Goal: Communication & Community: Answer question/provide support

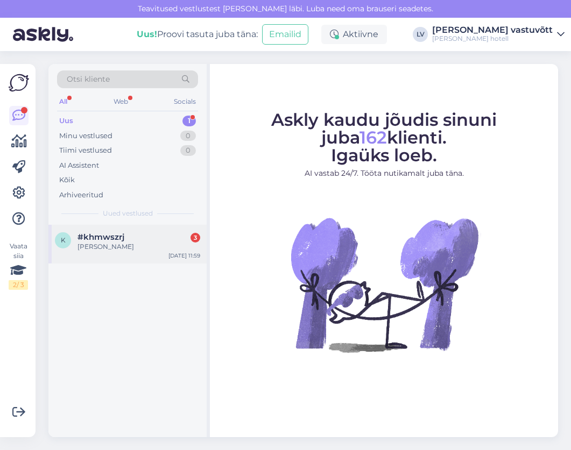
click at [105, 242] on span "#khmwszrj" at bounding box center [100, 237] width 47 height 10
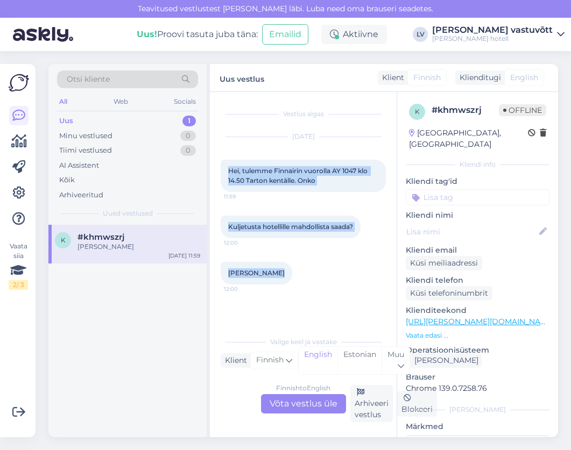
drag, startPoint x: 229, startPoint y: 171, endPoint x: 365, endPoint y: 266, distance: 166.3
click at [365, 266] on div "Vestlus algas [DATE] Hei, tulemme Finnairin vuorolla AY 1047 klo 14.50 Tarton k…" at bounding box center [308, 212] width 175 height 218
copy div "Hei, tulemme Finnairin vuorolla AY 1047 klo 14.50 Tarton kentälle. Onko 11:59 K…"
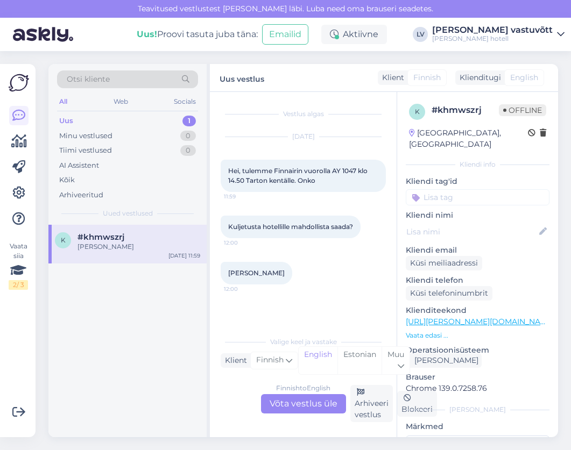
click at [307, 404] on div "Finnish to English Võta vestlus üle" at bounding box center [303, 403] width 85 height 19
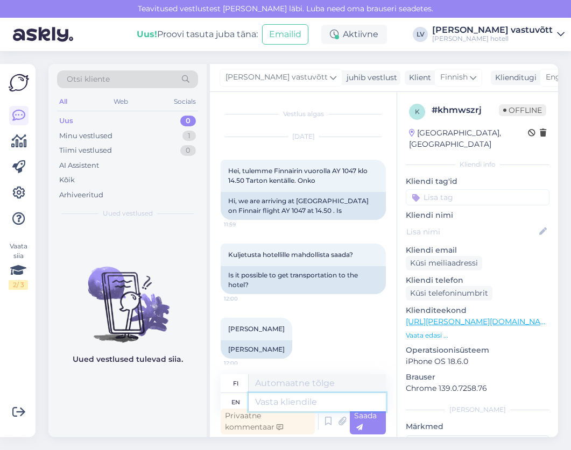
click at [281, 399] on textarea at bounding box center [317, 402] width 137 height 18
type textarea "Dear"
type textarea "Rakas"
type textarea "Dear [PERSON_NAME],"
type textarea "Hyvä [PERSON_NAME],"
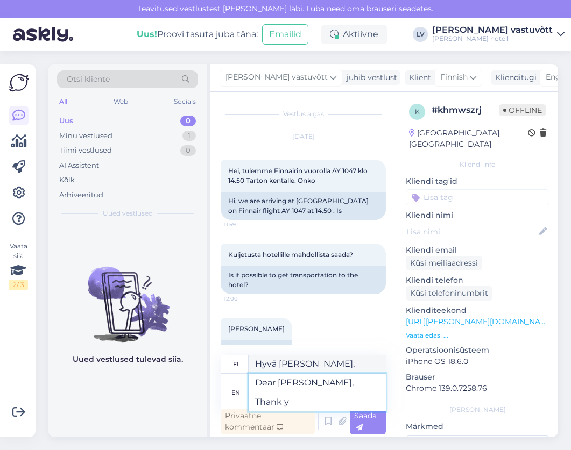
type textarea "Dear [PERSON_NAME], Thank yo"
type textarea "Hyvä [PERSON_NAME], Kiitos"
type textarea "Dear [PERSON_NAME], Thank you for y"
type textarea "Hyvä [PERSON_NAME], Kiitos, [PERSON_NAME]"
type textarea "Dear [PERSON_NAME], Thank you for you r"
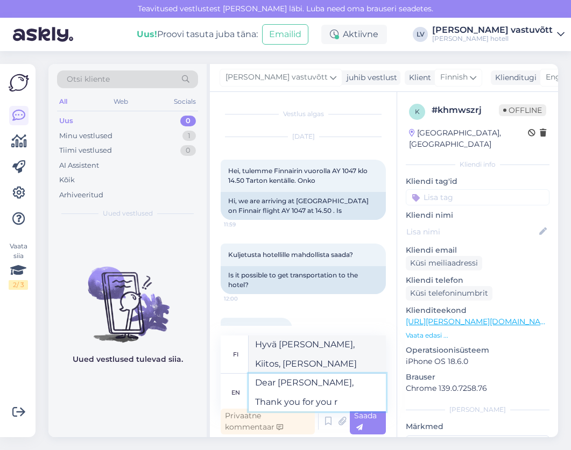
type textarea "[PERSON_NAME], Kiitos sinulle"
type textarea "Dear [PERSON_NAME], Thank you for your l"
type textarea "Hyvä [PERSON_NAME], Kiitos viestistäsi"
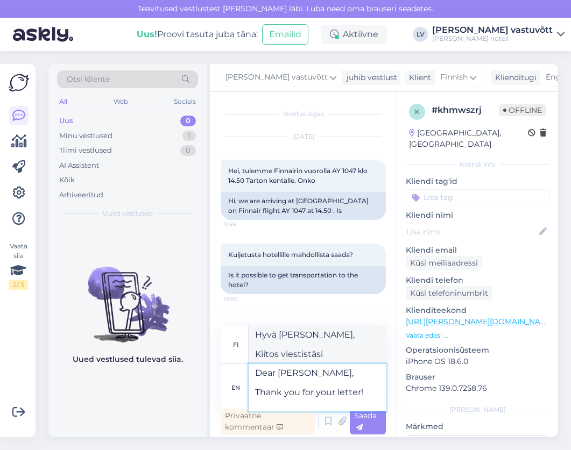
type textarea "Dear [PERSON_NAME], Thank you for your letter!"
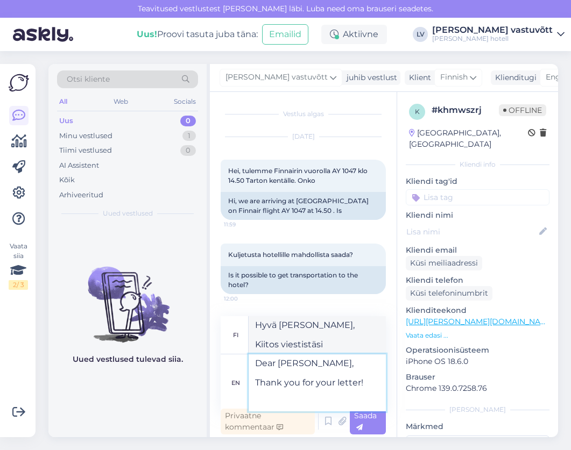
type textarea "Hyvä [PERSON_NAME], Kiitos kirjeestäsi!"
type textarea "Dear [PERSON_NAME], Thank you for your letter! We c"
type textarea "Hyvä [PERSON_NAME], Kiitos kirjeestäsi! Me"
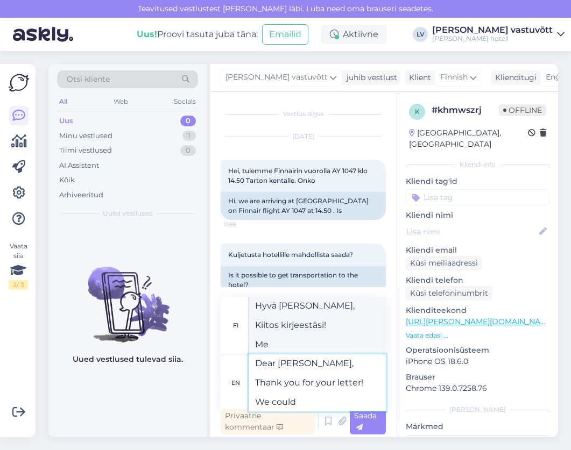
type textarea "Dear [PERSON_NAME], Thank you for your letter! We could"
type textarea "Hyvä [PERSON_NAME], Kiitos kirjeestäsi! Voisimme"
type textarea "Dear [PERSON_NAME], Thank you for your letter! We could offer y"
type textarea "Hyvä [PERSON_NAME], Kiitos kirjeestäsi! Voisimme tarjota"
type textarea "Dear [PERSON_NAME], Thank you for your letter! We could offer you"
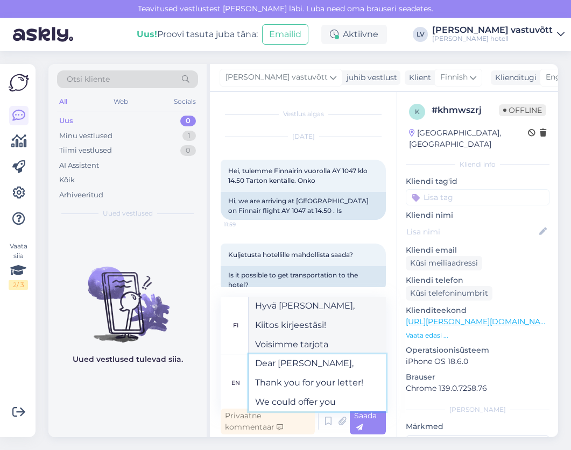
type textarea "Hyvä [PERSON_NAME], Kiitos kirjeestäsi! Voisimme tarjota sinulle"
type textarea "Dear [PERSON_NAME], Thank you for your letter! We could offer you at"
type textarea "Hyvä [PERSON_NAME], Kiitos kirjeestäsi! Voisimme tarjota sinulle osoitteessa"
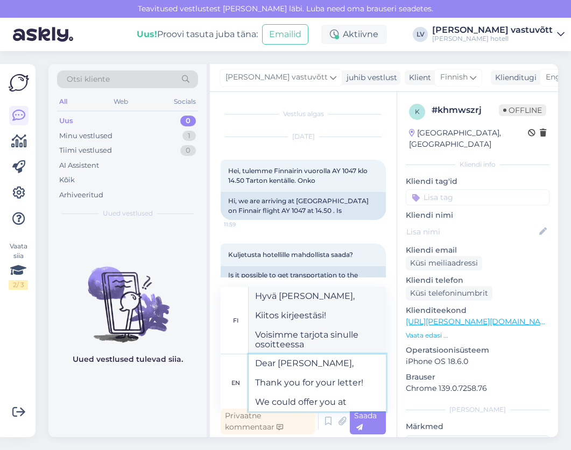
type textarea "Dear [PERSON_NAME], Thank you for your letter! We could offer you a"
type textarea "Hyvä [PERSON_NAME], Kiitos kirjeestäsi! Voisimme tarjota sinulle"
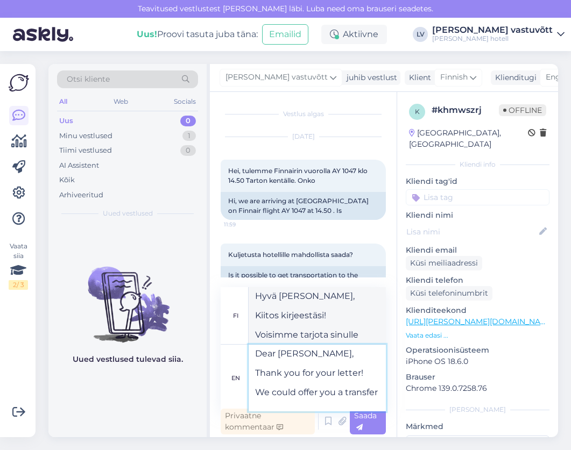
type textarea "Dear [PERSON_NAME], Thank you for your letter! We could offer you a transfer"
type textarea "Hyvä [PERSON_NAME], Kiitos kirjeestäsi! Voisimme tarjota sinulle siirtoa"
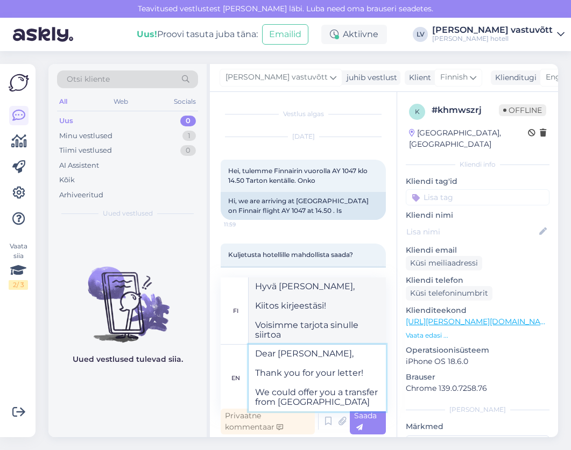
type textarea "Dear [PERSON_NAME], Thank you for your letter! We could offer you a transfer fr…"
type textarea "Hyvä [PERSON_NAME], Kiitos kirjeestäsi! Voisimme tarjota sinulle kuljetuksen Ta…"
type textarea "Dear [PERSON_NAME], Thank you for your letter! We could offer you a transfer fr…"
type textarea "Hyvä [PERSON_NAME], Kiitos kirjeestäsi! Voisimme tarjota sinulle kuljetuksen Ta…"
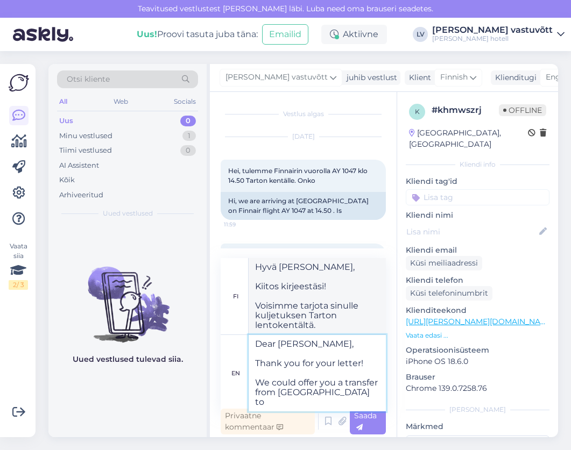
type textarea "Dear [PERSON_NAME], Thank you for your letter! We could offer you a transfer fr…"
type textarea "Hyvä [PERSON_NAME], Kiitos kirjeestäsi! Voisimme tarjota sinulle kuljetuksen Ta…"
type textarea "Dear [PERSON_NAME], Thank you for your letter! We could offer you a transfer fr…"
type textarea "Hyvä [PERSON_NAME], Kiitos kirjeestäsi! Voisimme tarjota sinulle kuljetuksen Ta…"
type textarea "Dear [PERSON_NAME], Thank you for your letter! We could offer you a transfer fr…"
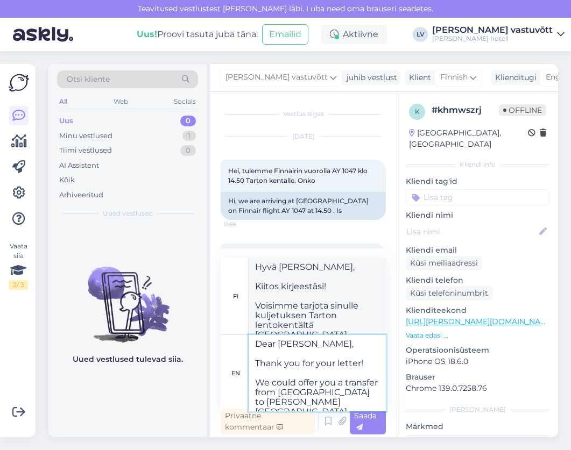
type textarea "Hyvä [PERSON_NAME], Kiitos kirjeestäsi! Voisimme tarjota sinulle kuljetuksen Ta…"
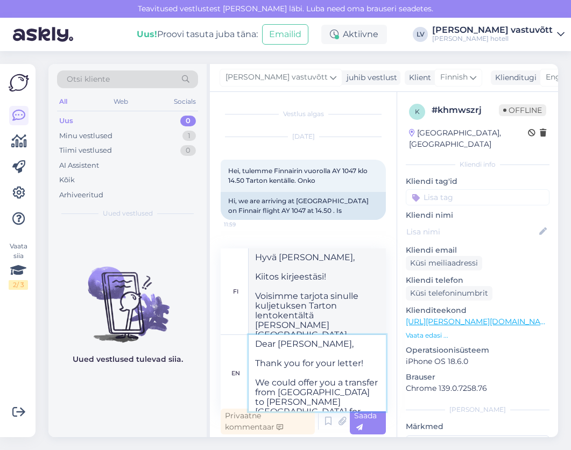
type textarea "Dear [PERSON_NAME], Thank you for your letter! We could offer you a transfer fr…"
type textarea "Hyvä [PERSON_NAME], Kiitos kirjeestäsi! Voisimme tarjota sinulle kuljetuksen Ta…"
type textarea "Dear [PERSON_NAME], Thank you for your letter! We could offer you a transfer fr…"
type textarea "Hyvä [PERSON_NAME], Kiitos kirjeestäsi! Voisimme tarjota sinulle kuljetuksen Ta…"
type textarea "Dear [PERSON_NAME], Thank you for your letter! We could offer you a transfer fr…"
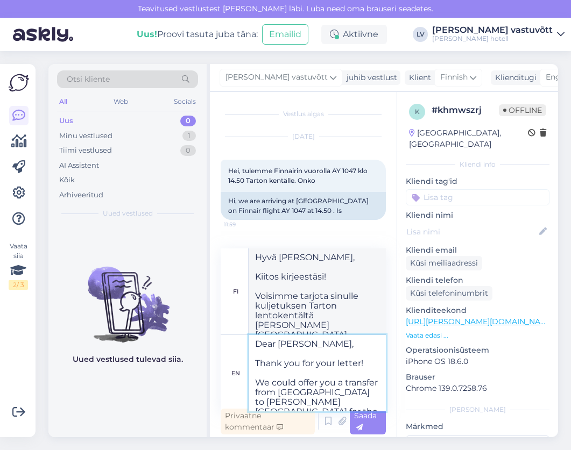
type textarea "Hyvä [PERSON_NAME], Kiitos kirjeestäsi! Voisimme tarjota sinulle kuljetuksen Ta…"
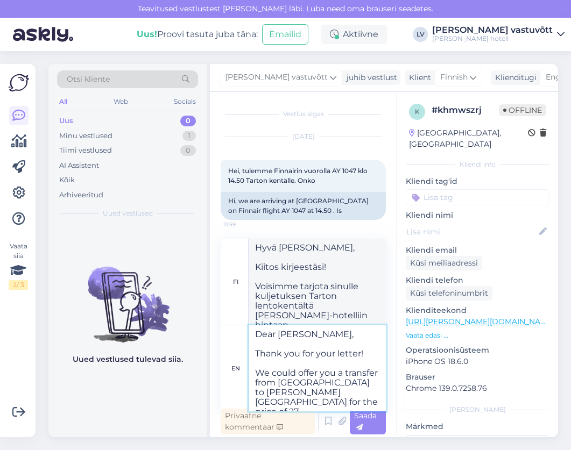
type textarea "Dear [PERSON_NAME], Thank you for your letter! We could offer you a transfer fr…"
type textarea "Hyvä [PERSON_NAME], Kiitos kirjeestäsi! Voisimme tarjota sinulle kuljetuksen Ta…"
type textarea "Dear [PERSON_NAME], Thank you for your letter! We could offer you a transfer fr…"
type textarea "Hyvä [PERSON_NAME], Kiitos kirjeestäsi! Voisimme tarjota sinulle kuljetuksen Ta…"
click at [205, 47] on div "Uus! Proovi tasuta [PERSON_NAME]: Emailid" at bounding box center [229, 34] width 185 height 33
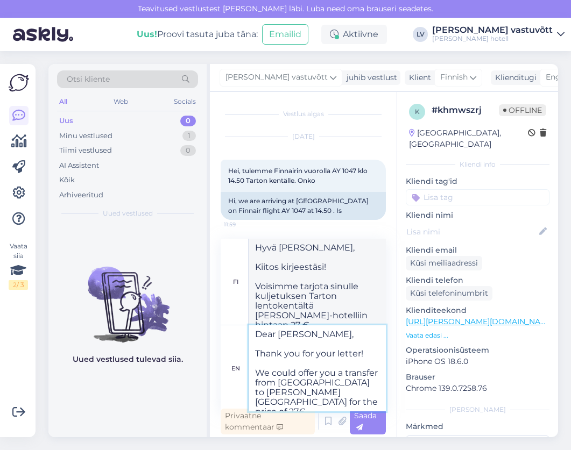
click at [370, 391] on textarea "Dear [PERSON_NAME], Thank you for your letter! We could offer you a transfer fr…" at bounding box center [317, 369] width 137 height 86
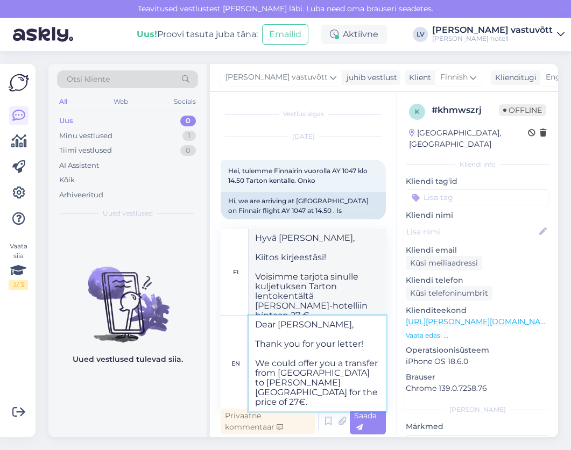
scroll to position [4, 0]
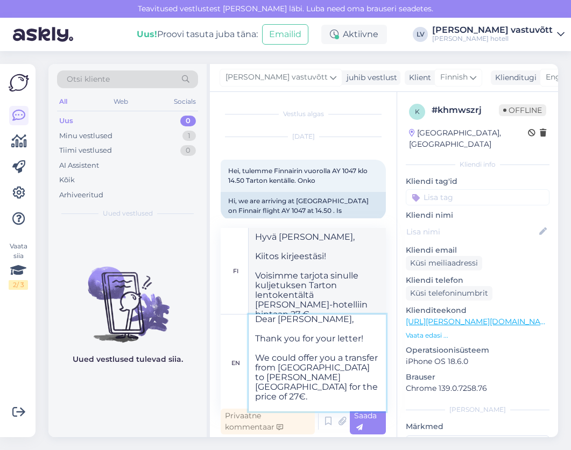
type textarea "Dear [PERSON_NAME], Thank you for your letter! We could offer you a transfer fr…"
type textarea "Hyvä [PERSON_NAME], Kiitos kirjeestäsi! Voisimme tarjota sinulle kuljetuksen Ta…"
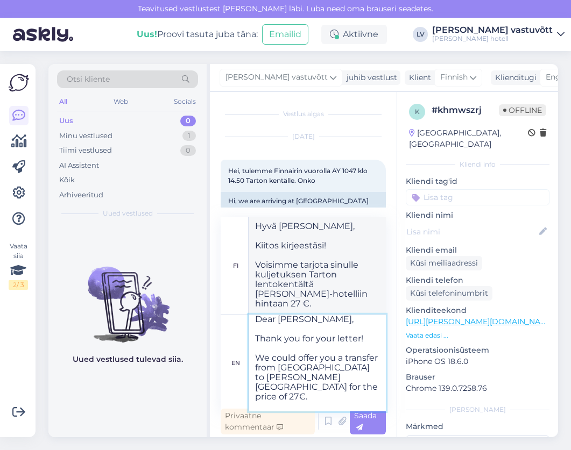
type textarea "Dear [PERSON_NAME], Thank you for your letter! We could offer you a transfer fr…"
type textarea "Hyvä [PERSON_NAME], Kiitos kirjeestäsi! Voisimme tarjota sinulle kuljetuksen Ta…"
type textarea "Dear [PERSON_NAME], Thank you for your letter! We could offer you a transfer fr…"
type textarea "Hyvä [PERSON_NAME], Kiitos kirjeestäsi! Voisimme tarjota sinulle kuljetuksen Ta…"
type textarea "Dear [PERSON_NAME], Thank you for your letter! We could offer you a transfer fr…"
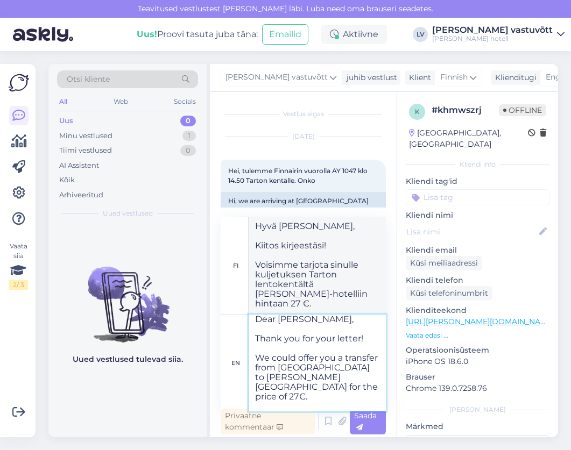
type textarea "Hyvä [PERSON_NAME], Kiitos kirjeestäsi! Voisimme tarjota sinulle kuljetuksen Ta…"
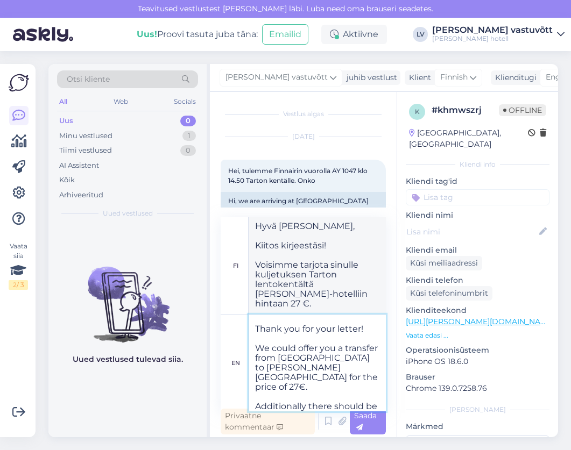
type textarea "Dear [PERSON_NAME], Thank you for your letter! We could offer you a transfer fr…"
type textarea "Hyvä [PERSON_NAME], Kiitos kirjeestäsi! Voisimme tarjota sinulle kuljetuksen Ta…"
type textarea "Dear [PERSON_NAME], Thank you for your letter! We could offer you a transfer fr…"
type textarea "Hyvä [PERSON_NAME], Kiitos kirjeestäsi! Voisimme tarjota sinulle kuljetuksen Ta…"
type textarea "Dear [PERSON_NAME], Thank you for your letter! We could offer you a transfer fr…"
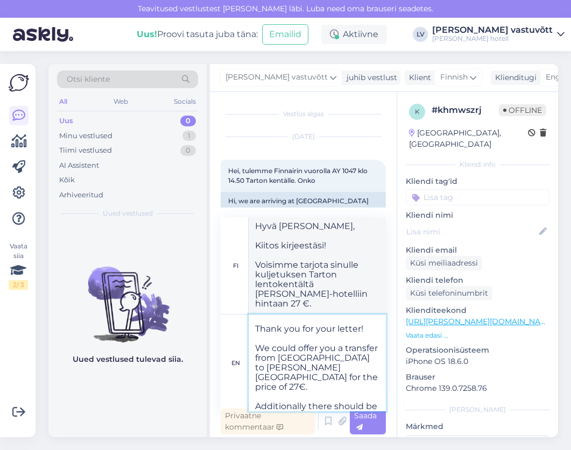
type textarea "Hyvä [PERSON_NAME], Kiitos kirjeestäsi! Voisimme tarjota sinulle kuljetuksen Ta…"
type textarea "Dear [PERSON_NAME], Thank you for your letter! We could offer you a transfer fr…"
type textarea "Hyvä [PERSON_NAME], Kiitos kirjeestäsi! Voisimme tarjota sinulle kuljetuksen Ta…"
type textarea "Dear [PERSON_NAME], Thank you for your letter! We could offer you a transfer fr…"
type textarea "Hyvä [PERSON_NAME], Kiitos kirjeestäsi! Voisimme tarjota sinulle kuljetuksen Ta…"
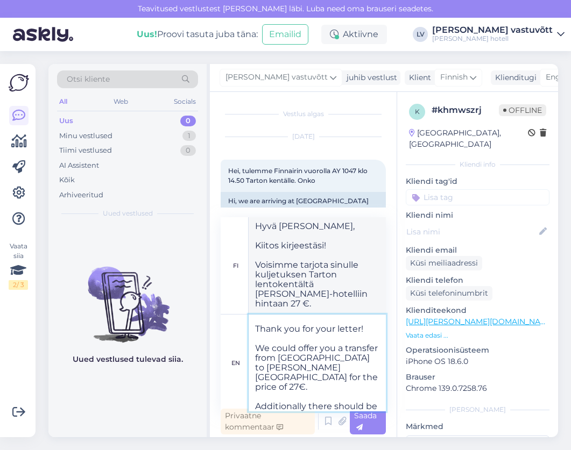
scroll to position [24, 0]
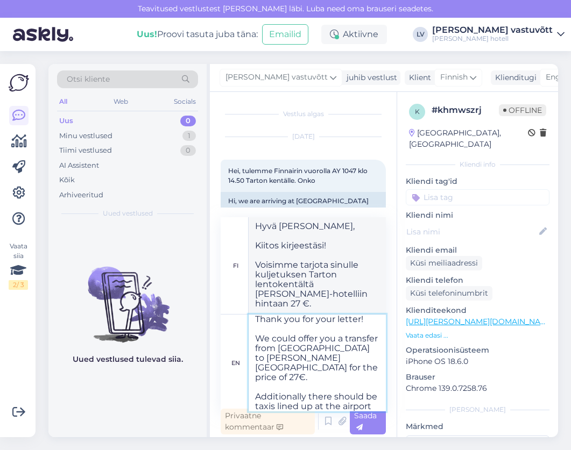
type textarea "Dear [PERSON_NAME], Thank you for your letter! We could offer you a transfer fr…"
type textarea "Hyvä [PERSON_NAME], Kiitos kirjeestäsi! Voisimme tarjota sinulle kuljetuksen Ta…"
type textarea "Dear [PERSON_NAME], Thank you for your letter! We could offer you a transfer fr…"
type textarea "Hyvä [PERSON_NAME], Kiitos kirjeestäsi! Voisimme tarjota sinulle kuljetuksen Ta…"
type textarea "Dear [PERSON_NAME], Thank you for your letter! We could offer you a transfer fr…"
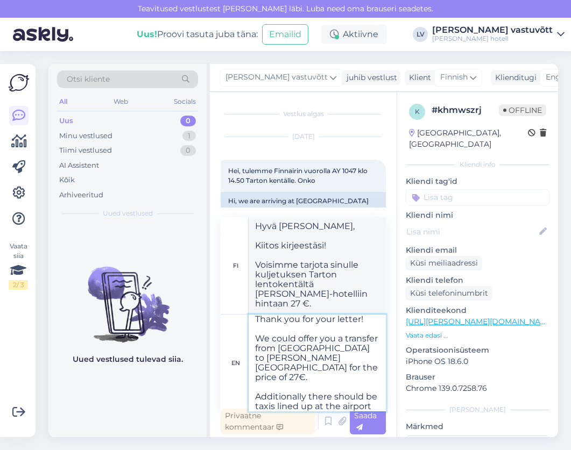
type textarea "Hyvä [PERSON_NAME], Kiitos kirjeestäsi! Voisimme tarjota sinulle kuljetuksen Ta…"
type textarea "Dear [PERSON_NAME], Thank you for your letter! We could offer you a transfer fr…"
type textarea "Hyvä [PERSON_NAME], Kiitos kirjeestäsi! Voisimme tarjota sinulle kuljetuksen Ta…"
type textarea "Dear [PERSON_NAME], Thank you for your letter! We could offer you a transfer fr…"
type textarea "Hyvä [PERSON_NAME], Kiitos kirjeestäsi! Voisimme tarjota sinulle kuljetuksen Ta…"
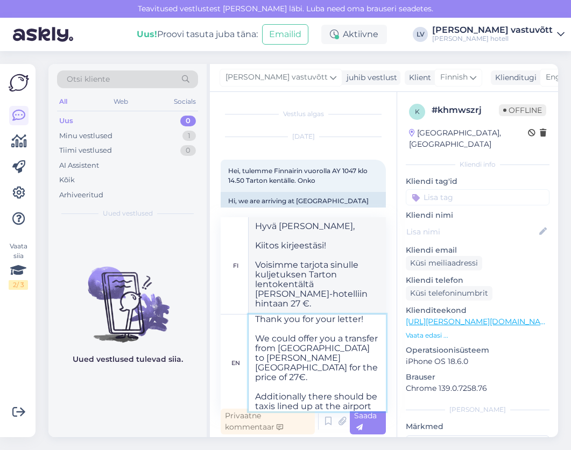
type textarea "Dear [PERSON_NAME], Thank you for your letter! We could offer you a transfer fr…"
type textarea "Hyvä [PERSON_NAME], Kiitos kirjeestäsi! Voisimme tarjota sinulle kuljetuksen Ta…"
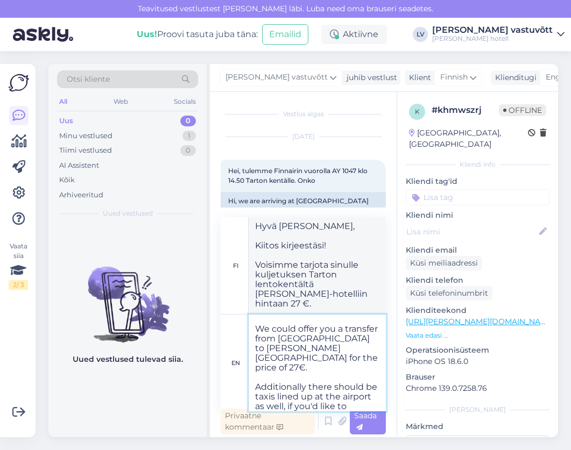
type textarea "Dear [PERSON_NAME], Thank you for your letter! We could offer you a transfer fr…"
type textarea "Hyvä [PERSON_NAME], Kiitos kirjeestäsi! Voisimme tarjota sinulle kuljetuksen Ta…"
type textarea "Dear [PERSON_NAME], Thank you for your letter! We could offer you a transfer fr…"
type textarea "Hyvä [PERSON_NAME], Kiitos kirjeestäsi! Voisimme tarjota sinulle kuljetuksen Ta…"
type textarea "Dear [PERSON_NAME], Thank you for your letter! We could offer you a transfer fr…"
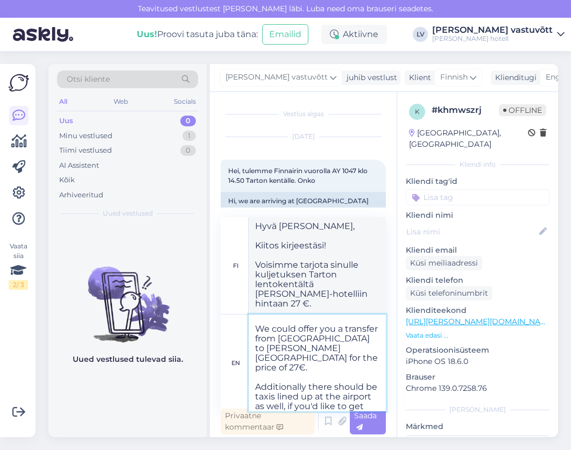
type textarea "Hyvä [PERSON_NAME], Kiitos kirjeestäsi! Voisimme tarjota sinulle kuljetuksen Ta…"
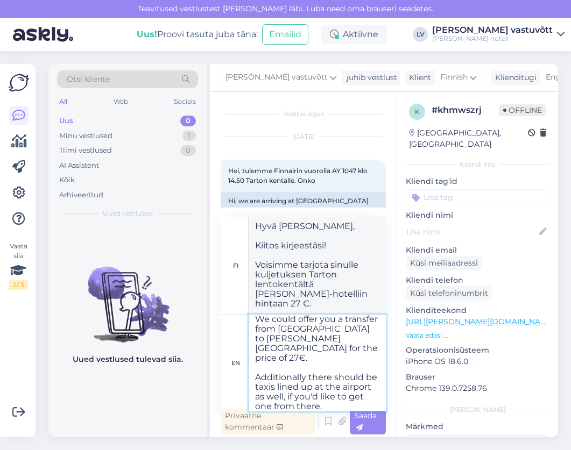
scroll to position [53, 0]
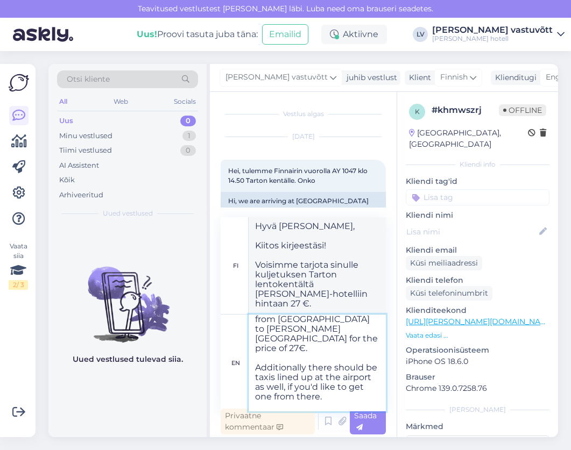
type textarea "Dear [PERSON_NAME], Thank you for your letter! We could offer you a transfer fr…"
type textarea "Hyvä [PERSON_NAME], Kiitos kirjeestäsi! Voisimme tarjota sinulle kuljetuksen Ta…"
type textarea "Dear [PERSON_NAME], Thank you for your letter! We could offer you a transfer fr…"
type textarea "Hyvä [PERSON_NAME], Kiitos kirjeestäsi! Voisimme tarjota sinulle kuljetuksen Ta…"
type textarea "Dear [PERSON_NAME], Thank you for your letter! We could offer you a transfer fr…"
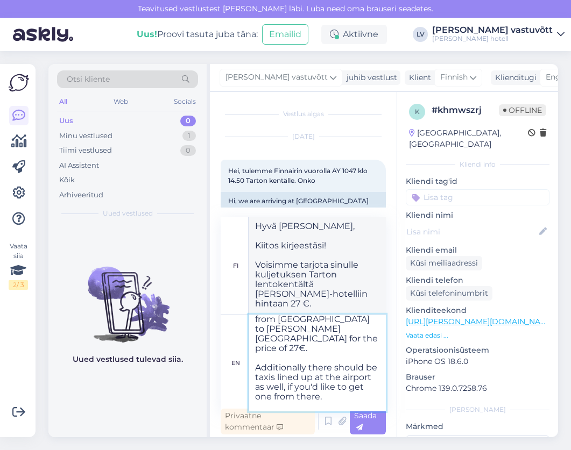
type textarea "Hyvä [PERSON_NAME], Kiitos kirjeestäsi! Voisimme tarjota sinulle kuljetuksen Ta…"
type textarea "Dear [PERSON_NAME], Thank you for your letter! We could offer you a transfer fr…"
type textarea "Hyvä [PERSON_NAME], Kiitos kirjeestäsi! Voisimme tarjota sinulle kuljetuksen Ta…"
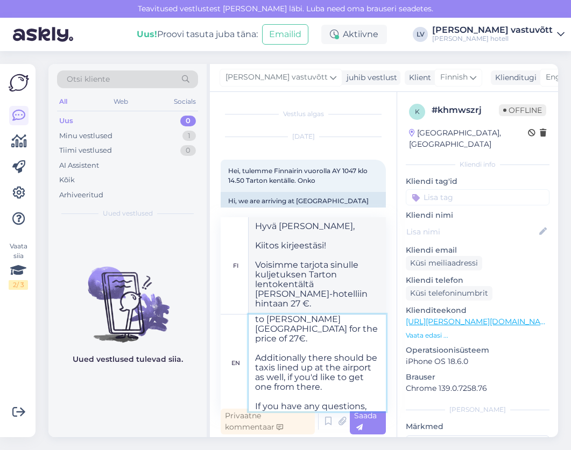
type textarea "Dear [PERSON_NAME], Thank you for your letter! We could offer you a transfer fr…"
type textarea "Hyvä [PERSON_NAME], Kiitos kirjeestäsi! Voisimme tarjota sinulle kuljetuksen Ta…"
type textarea "Dear [PERSON_NAME], Thank you for your letter! We could offer you a transfer fr…"
type textarea "Hyvä [PERSON_NAME], Kiitos kirjeestäsi! Voisimme tarjota sinulle kuljetuksen Ta…"
type textarea "Dear [PERSON_NAME], Thank you for your letter! We could offer you a transfer fr…"
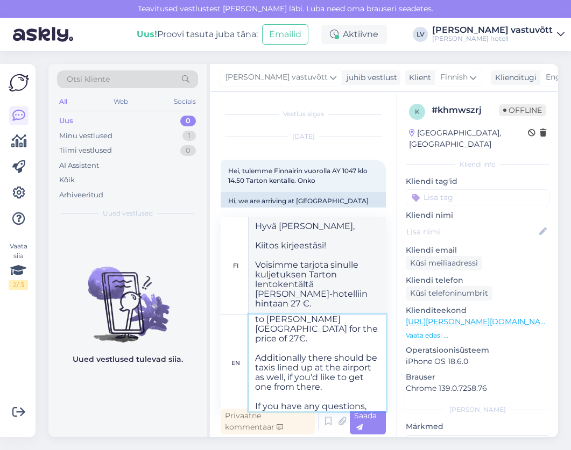
type textarea "Hyvä [PERSON_NAME], Kiitos kirjeestäsi! Voisimme tarjota sinulle kuljetuksen Ta…"
type textarea "Dear [PERSON_NAME], Thank you for your letter! We could offer you a transfer fr…"
type textarea "Hyvä [PERSON_NAME], Kiitos kirjeestäsi! Voisimme tarjota sinulle kuljetuksen Ta…"
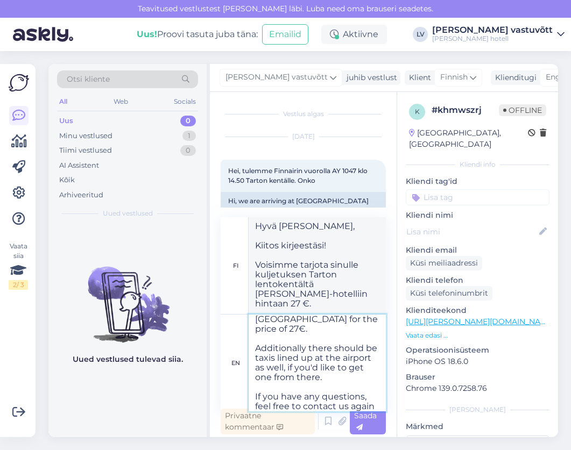
type textarea "Dear [PERSON_NAME], Thank you for your letter! We could offer you a transfer fr…"
type textarea "Hyvä [PERSON_NAME], Kiitos kirjeestäsi! Voisimme tarjota sinulle kuljetuksen Ta…"
type textarea "Dear [PERSON_NAME], Thank you for your letter! We could offer you a transfer fr…"
type textarea "Hyvä [PERSON_NAME], Kiitos kirjeestäsi! Voisimme tarjota sinulle kuljetuksen Ta…"
type textarea "Dear [PERSON_NAME], Thank you for your letter! We could offer you a transfer fr…"
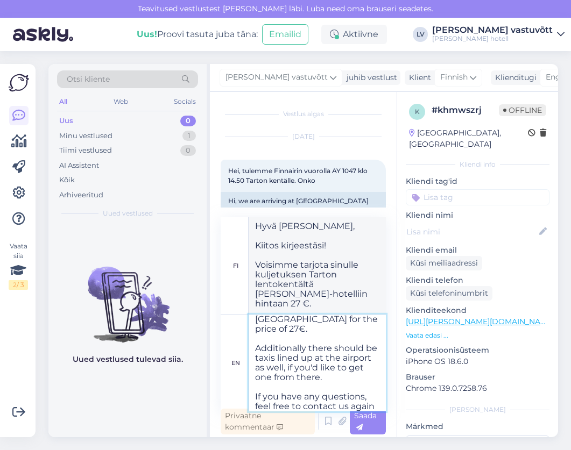
type textarea "Hyvä [PERSON_NAME], Kiitos kirjeestäsi! Voisimme tarjota sinulle kuljetuksen Ta…"
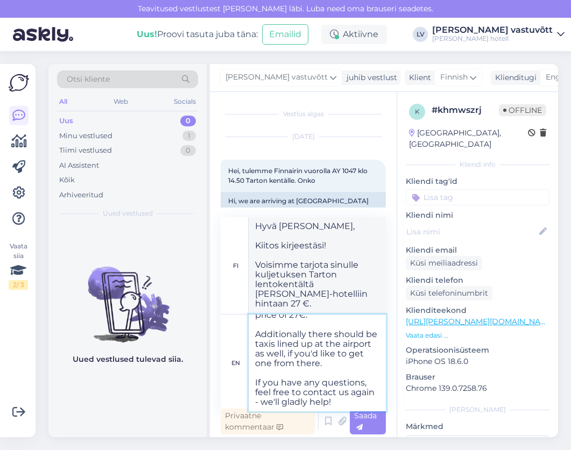
scroll to position [101, 0]
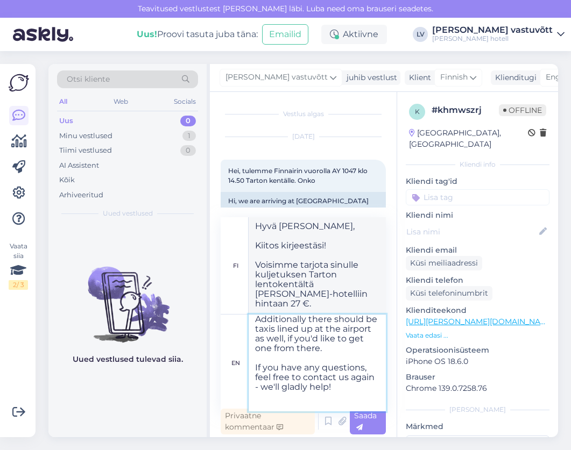
type textarea "Dear [PERSON_NAME], Thank you for your letter! We could offer you a transfer fr…"
type textarea "Hyvä [PERSON_NAME], Kiitos kirjeestäsi! Voisimme tarjota sinulle kuljetuksen Ta…"
type textarea "Dear [PERSON_NAME], Thank you for your letter! We could offer you a transfer fr…"
type textarea "Hyvä [PERSON_NAME], Kiitos kirjeestäsi! Voisimme tarjota sinulle kuljetuksen Ta…"
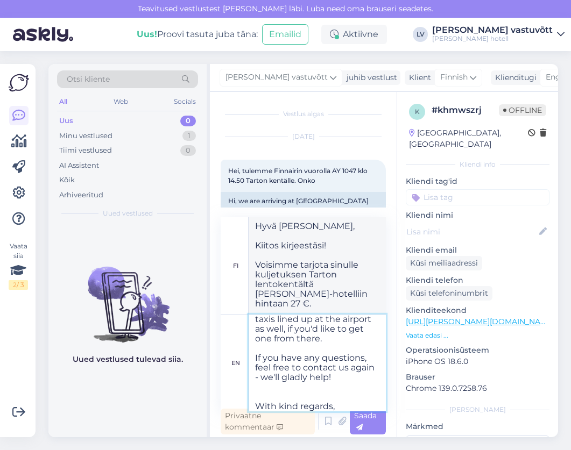
type textarea "Dear [PERSON_NAME], Thank you for your letter! We could offer you a transfer fr…"
type textarea "Hyvä [PERSON_NAME], Kiitos kirjeestäsi! Voisimme tarjota sinulle kuljetuksen Ta…"
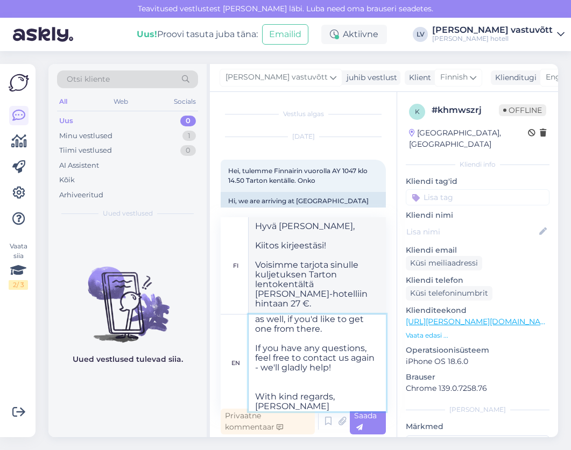
type textarea "Dear [PERSON_NAME], Thank you for your letter! We could offer you a transfer fr…"
type textarea "Hyvä [PERSON_NAME], Kiitos kirjeestäsi! Voisimme tarjota sinulle kuljetuksen Ta…"
type textarea "Dear [PERSON_NAME], Thank you for your letter! We could offer you a transfer fr…"
type textarea "Hyvä [PERSON_NAME], Kiitos kirjeestäsi! Voisimme tarjota sinulle kuljetuksen Ta…"
type textarea "Dear [PERSON_NAME], Thank you for your letter! We could offer you a transfer fr…"
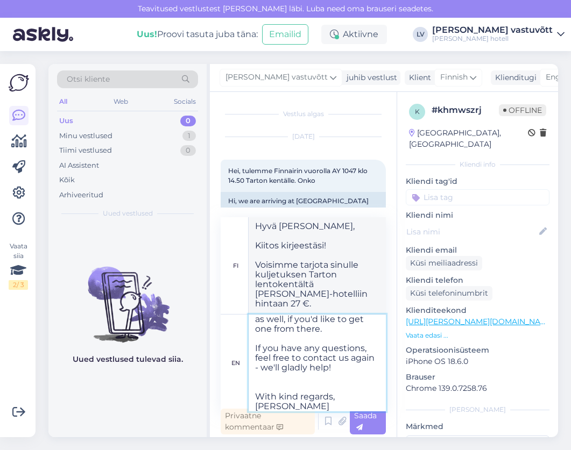
type textarea "Hyvä [PERSON_NAME], Kiitos kirjeestäsi! Voisimme tarjota sinulle kuljetuksen Ta…"
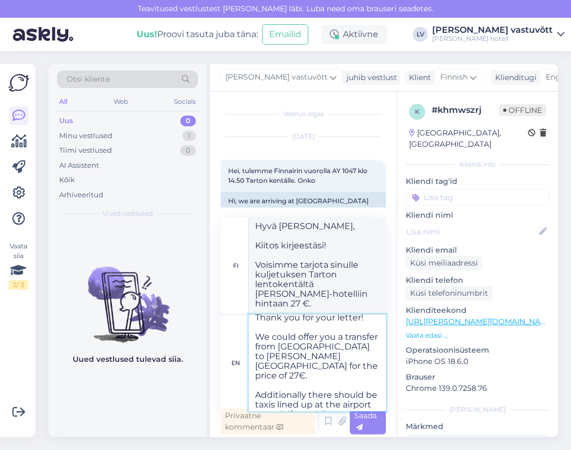
scroll to position [13, 0]
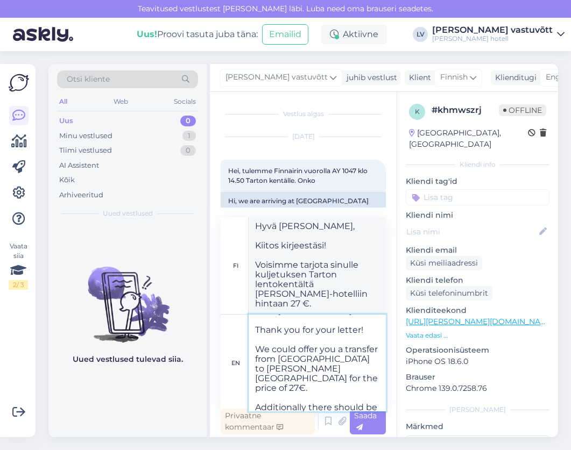
click at [317, 377] on textarea "Dear [PERSON_NAME], Thank you for your letter! We could offer you a transfer fr…" at bounding box center [317, 363] width 137 height 97
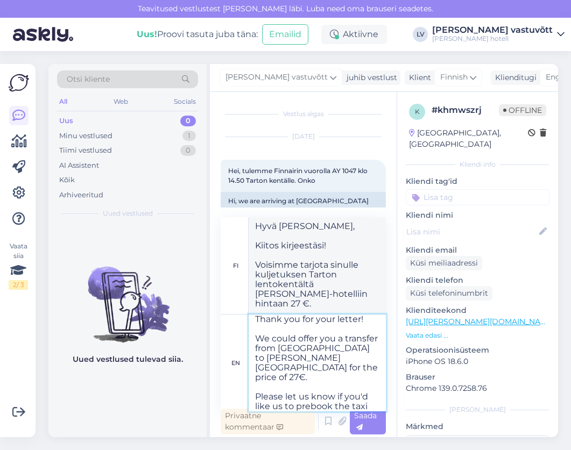
type textarea "Dear [PERSON_NAME], Thank you for your letter! We could offer you a transfer fr…"
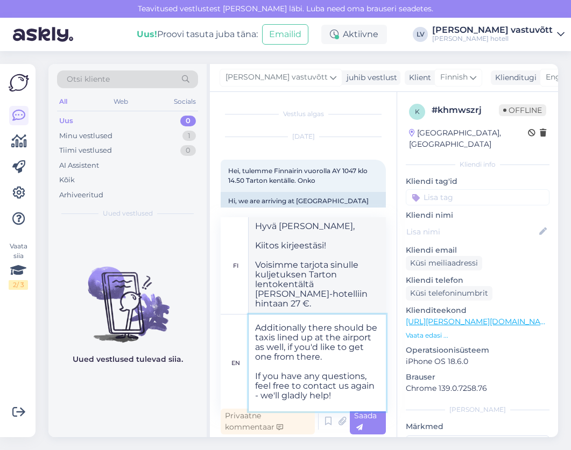
type textarea "Hyvä [PERSON_NAME], Kiitos kirjeestäsi! Voisimme tarjota sinulle kuljetuksen Ta…"
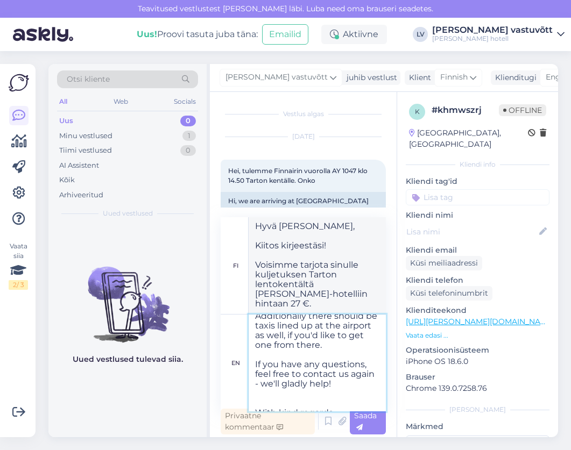
scroll to position [164, 0]
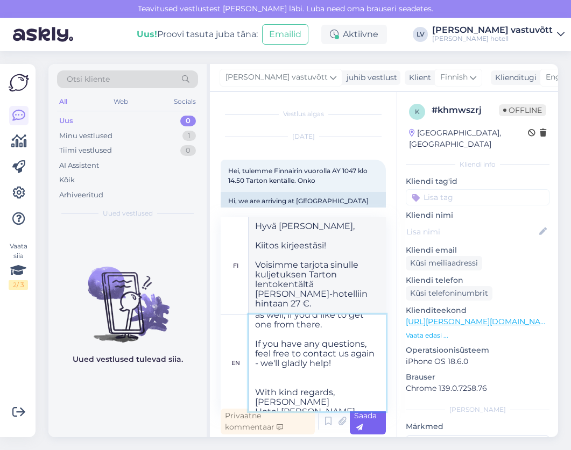
type textarea "Dear [PERSON_NAME], Thank you for your letter! We could offer you a transfer fr…"
click at [369, 418] on span "Saada" at bounding box center [365, 421] width 23 height 21
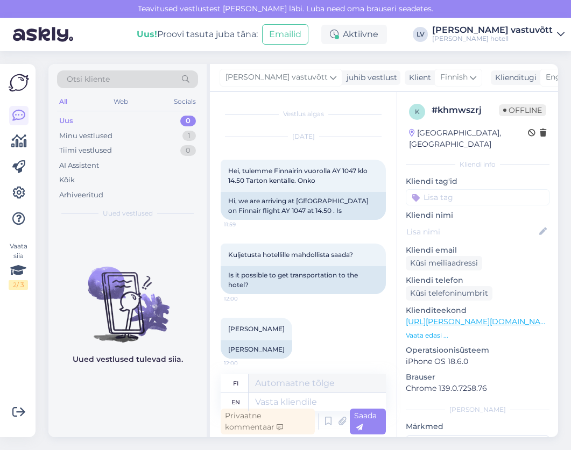
scroll to position [0, 0]
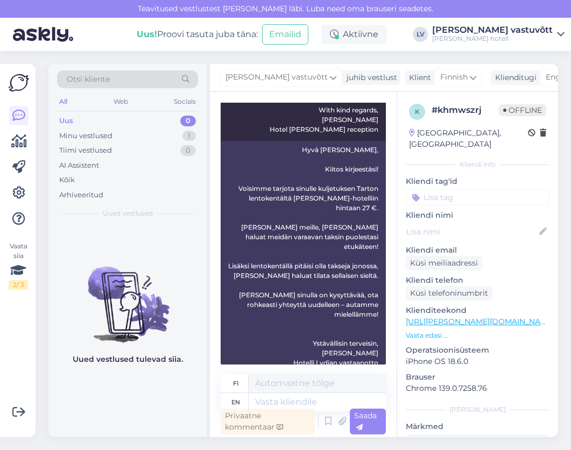
click at [230, 349] on div "Hyvä [PERSON_NAME], Kiitos kirjeestäsi! Voisimme tarjota sinulle kuljetuksen Ta…" at bounding box center [303, 256] width 165 height 231
click at [78, 131] on div "Minu vestlused" at bounding box center [85, 136] width 53 height 11
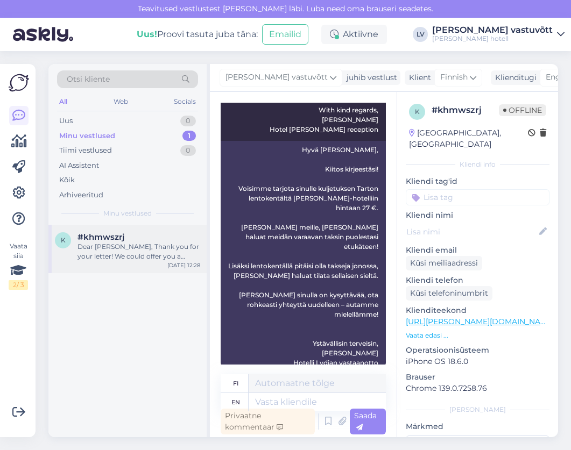
click at [137, 249] on div "Dear [PERSON_NAME], Thank you for your letter! We could offer you a transfer fr…" at bounding box center [138, 251] width 123 height 19
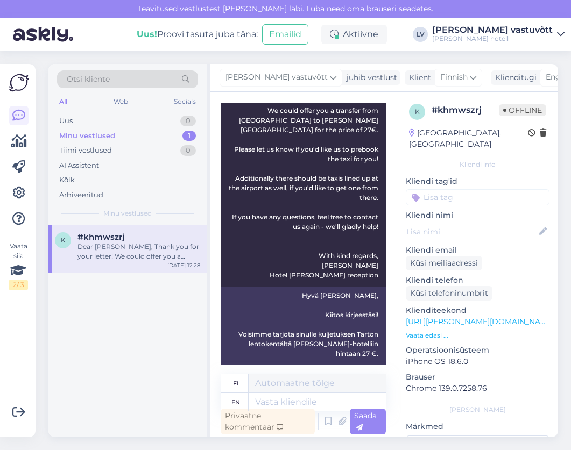
scroll to position [468, 0]
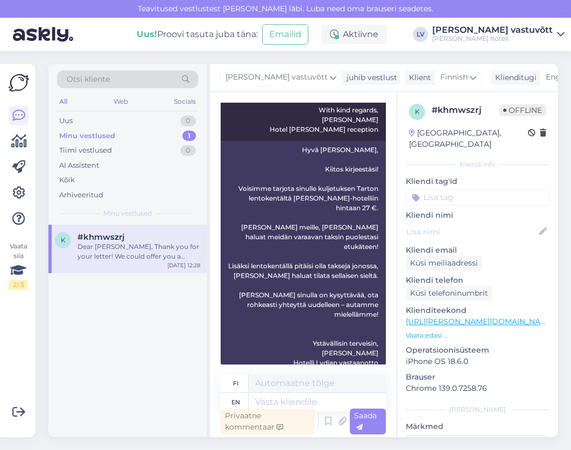
click at [237, 304] on div "Hyvä [PERSON_NAME], Kiitos kirjeestäsi! Voisimme tarjota sinulle kuljetuksen Ta…" at bounding box center [303, 256] width 165 height 231
click at [215, 318] on div "Vestlus algas [DATE] Hei, tulemme Finnairin vuorolla AY 1047 klo 14.50 Tarton k…" at bounding box center [303, 264] width 187 height 345
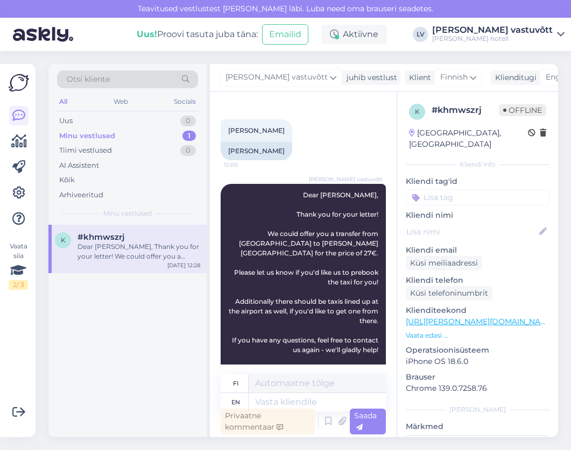
scroll to position [252, 0]
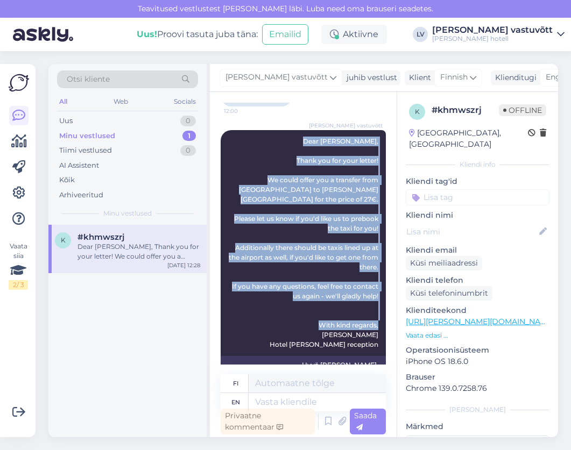
drag, startPoint x: 326, startPoint y: 143, endPoint x: 370, endPoint y: 335, distance: 197.7
click at [370, 335] on div "[PERSON_NAME] vastuvõtt Dear [PERSON_NAME], Thank you for your letter! We could…" at bounding box center [303, 243] width 165 height 226
copy span "Dear [PERSON_NAME], Thank you for your letter! We could offer you a transfer fr…"
click at [307, 167] on div "[PERSON_NAME] vastuvõtt Dear [PERSON_NAME], Thank you for your letter! We could…" at bounding box center [303, 243] width 165 height 226
drag, startPoint x: 334, startPoint y: 143, endPoint x: 368, endPoint y: 334, distance: 194.1
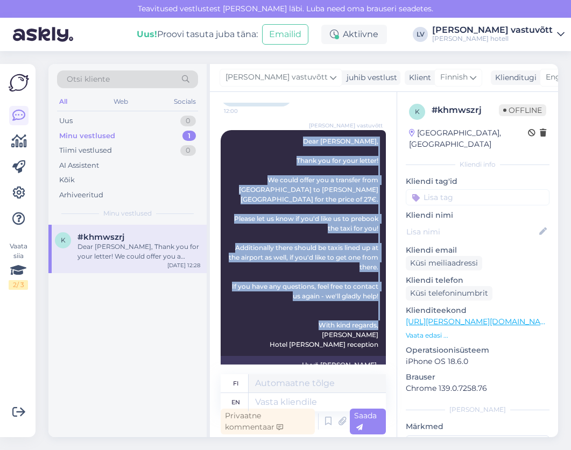
click at [368, 334] on div "[PERSON_NAME] vastuvõtt Dear [PERSON_NAME], Thank you for your letter! We could…" at bounding box center [303, 243] width 165 height 226
copy span "Dear [PERSON_NAME], Thank you for your letter! We could offer you a transfer fr…"
